Goal: Information Seeking & Learning: Learn about a topic

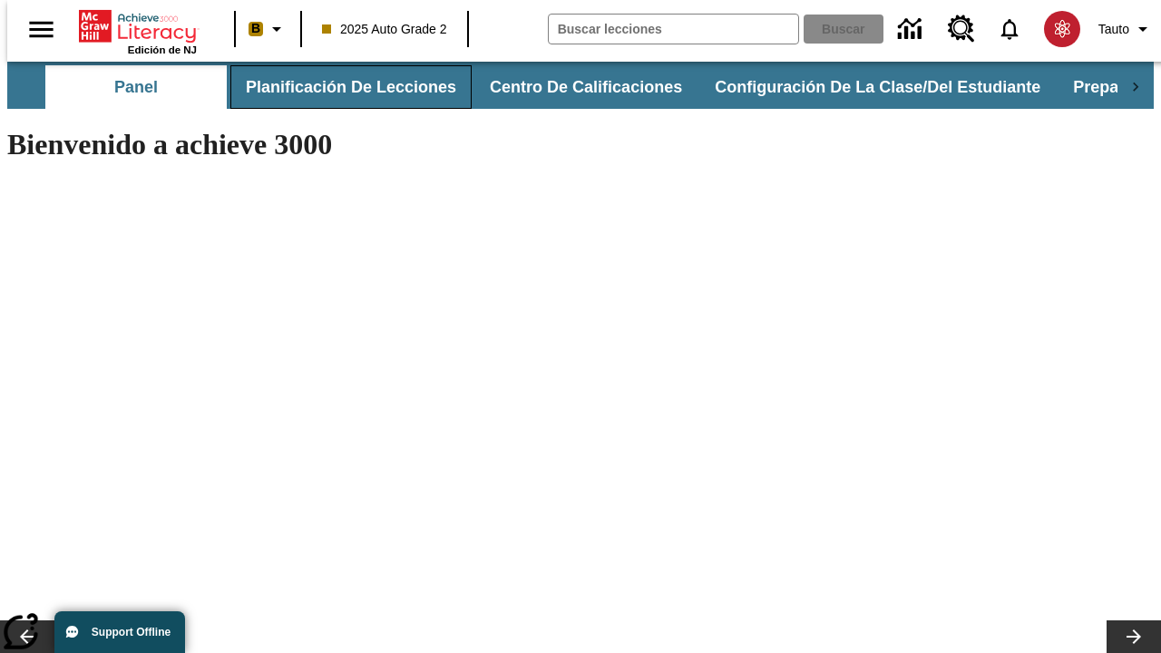
click at [340, 87] on button "Planificación de lecciones" at bounding box center [350, 87] width 241 height 44
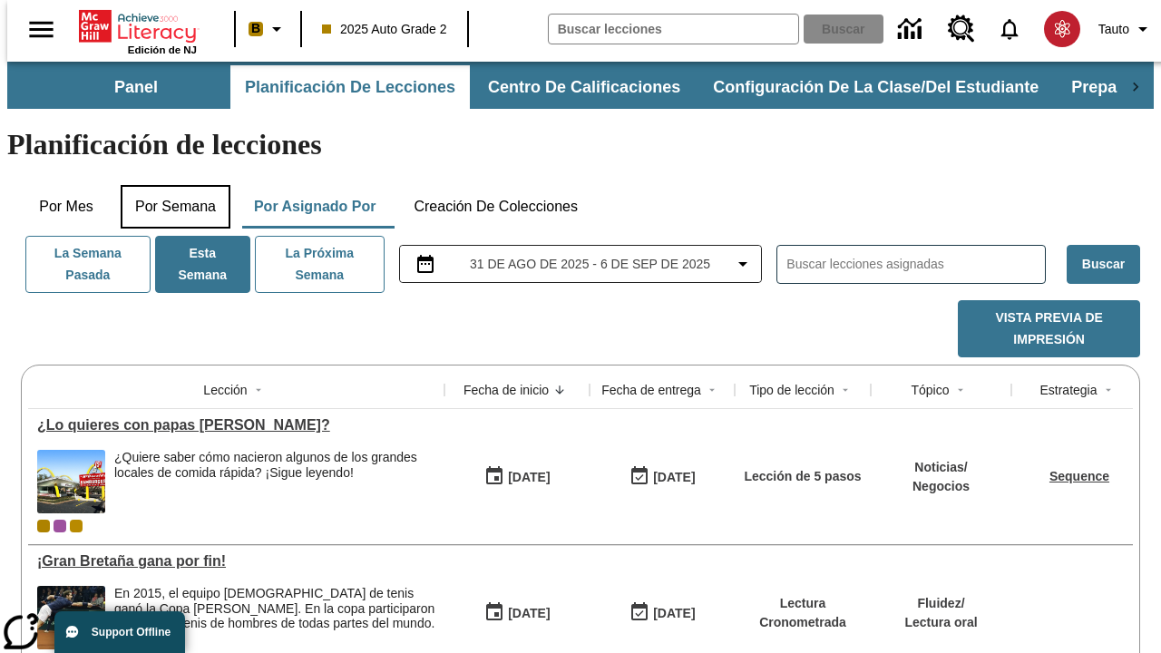
click at [170, 185] on button "Por semana" at bounding box center [176, 207] width 110 height 44
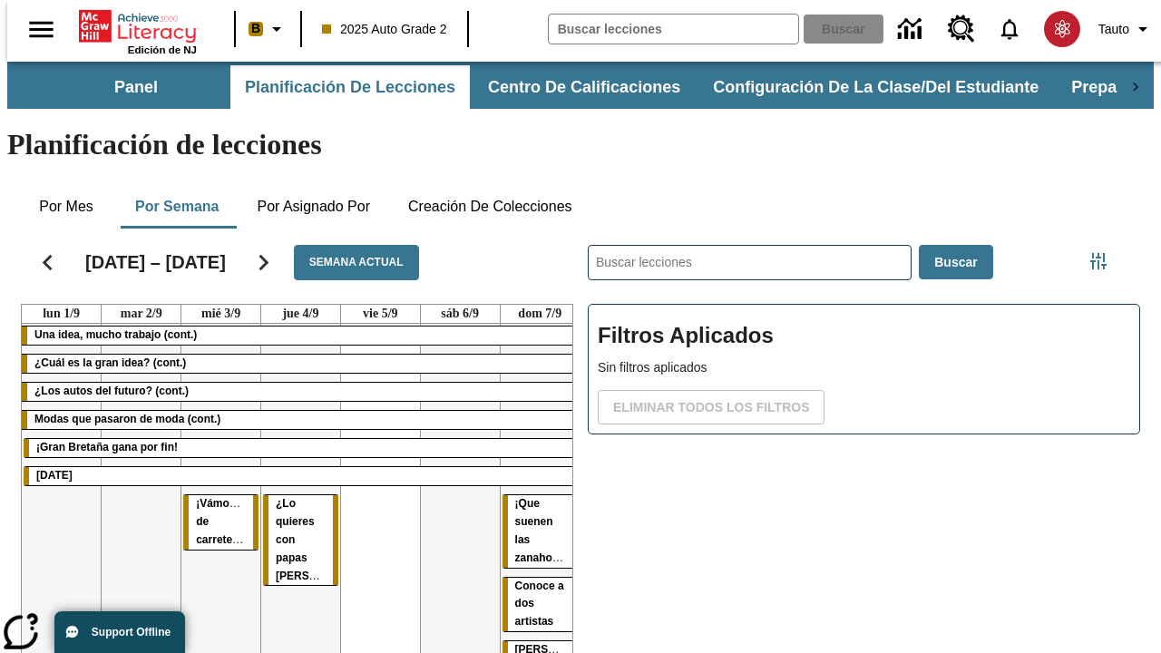
drag, startPoint x: 214, startPoint y: 435, endPoint x: 532, endPoint y: 454, distance: 319.0
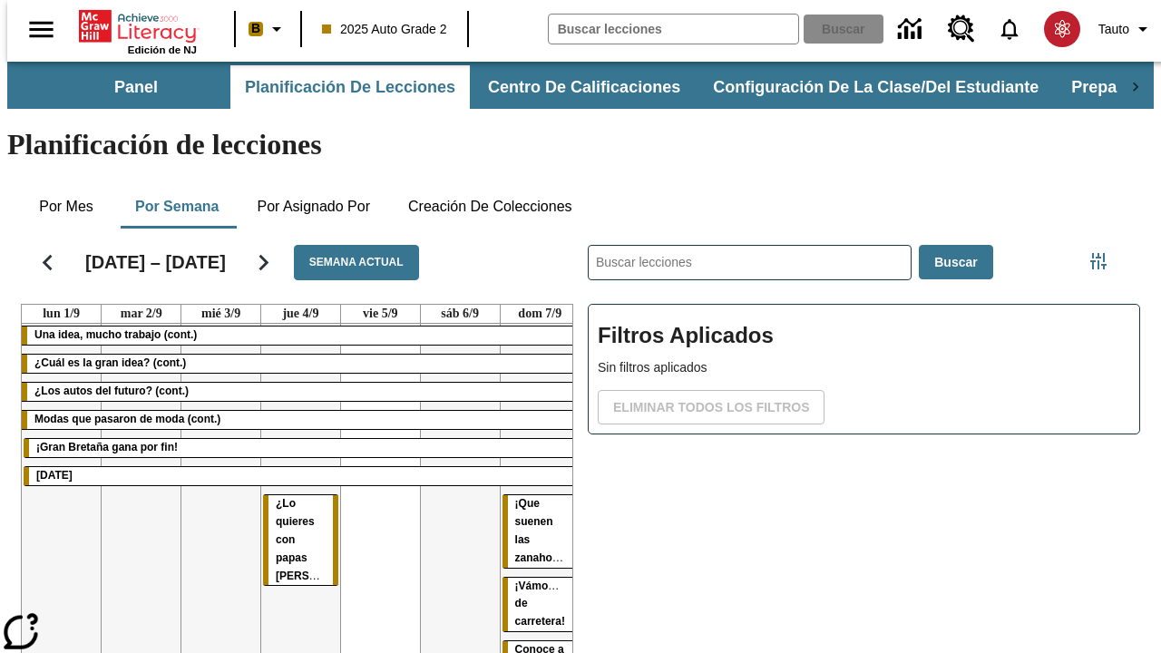
click at [532, 580] on span "¡Vámonos de carretera!" at bounding box center [541, 604] width 53 height 49
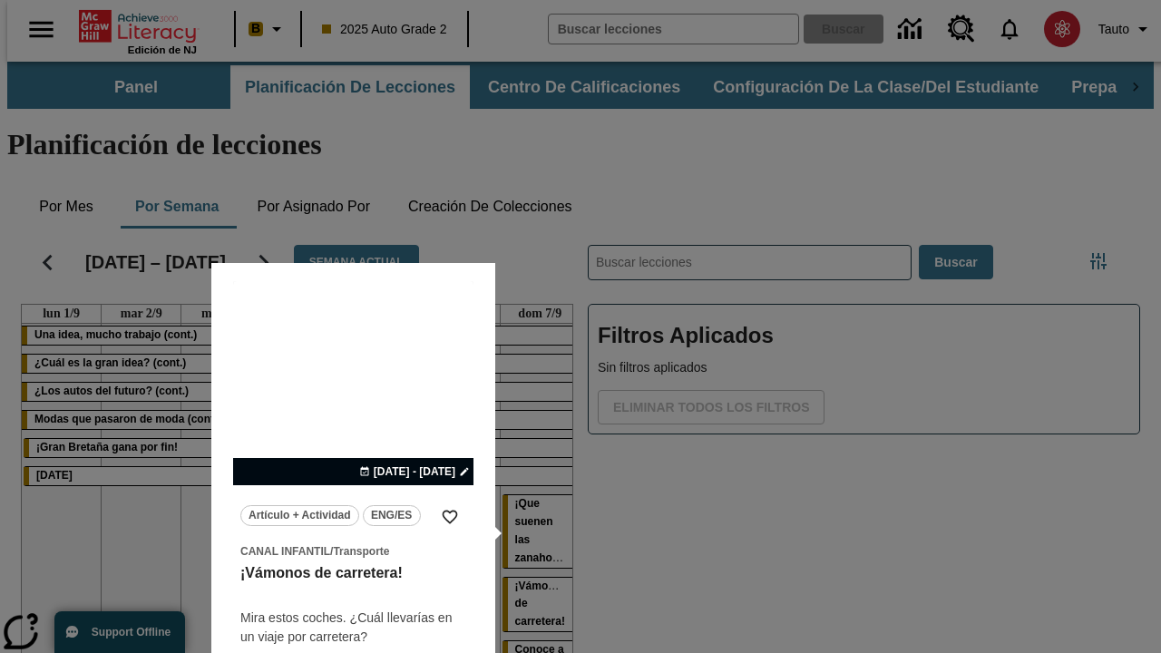
scroll to position [113, 0]
